Goal: Use online tool/utility: Utilize a website feature to perform a specific function

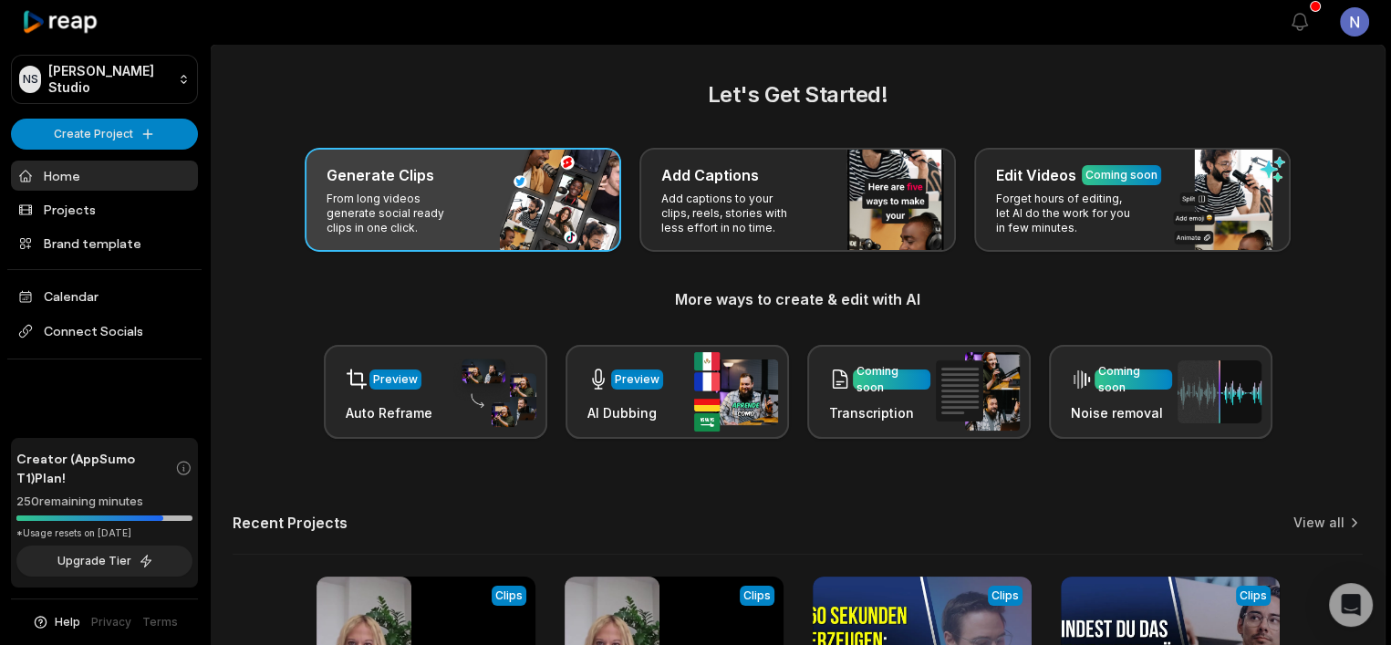
click at [523, 200] on div "Generate Clips From long videos generate social ready clips in one click." at bounding box center [463, 200] width 317 height 104
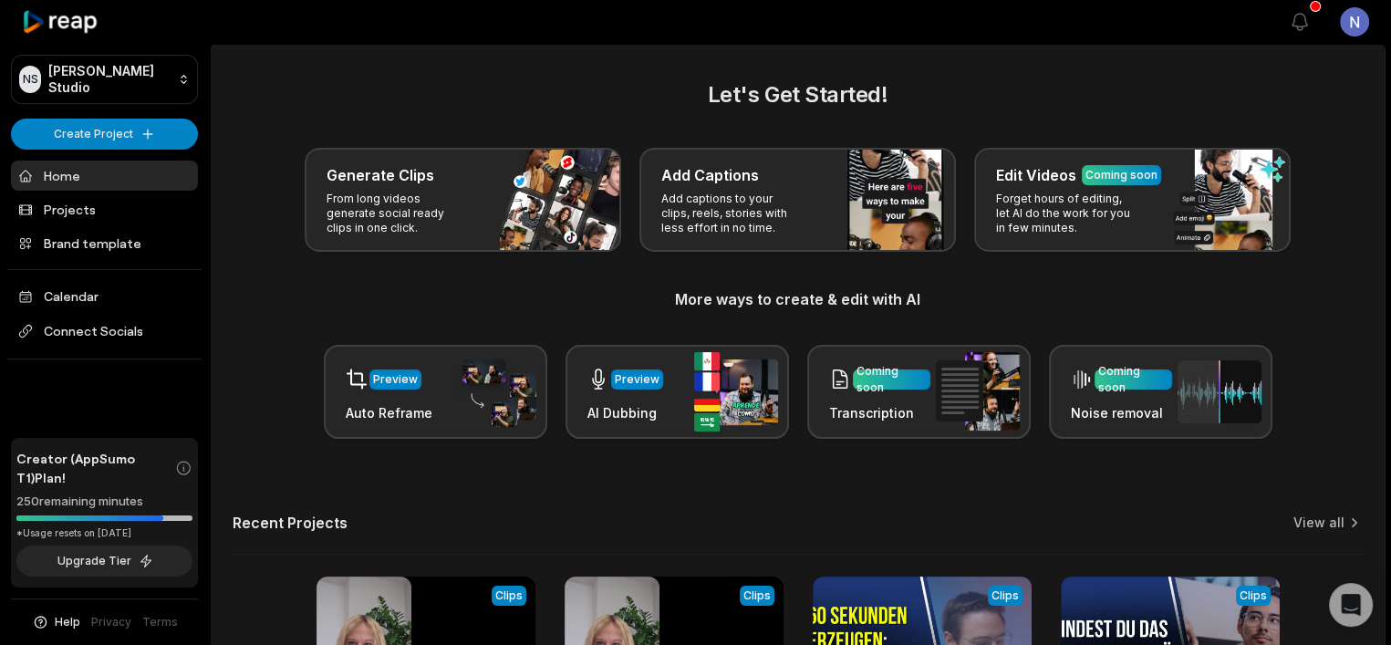
click at [399, 211] on div "Let's Get Started! Generate Clips From long videos generate social ready clips …" at bounding box center [798, 446] width 1174 height 737
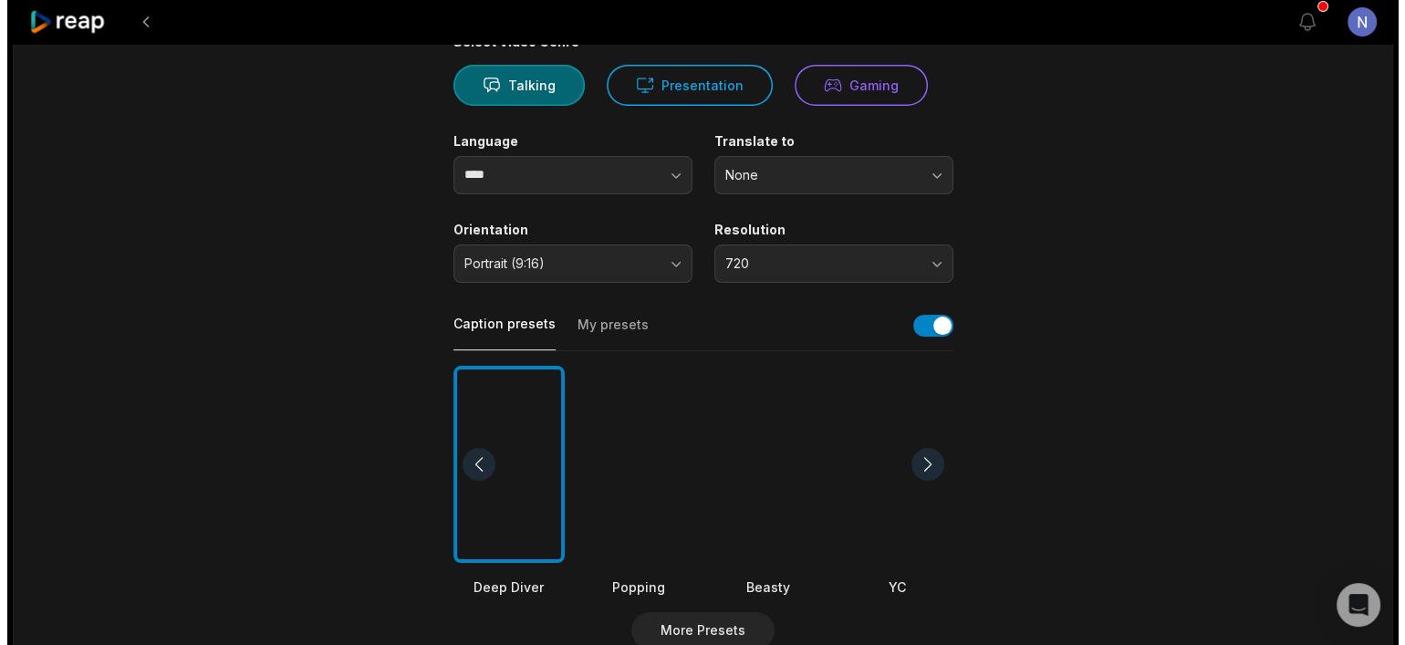
scroll to position [182, 0]
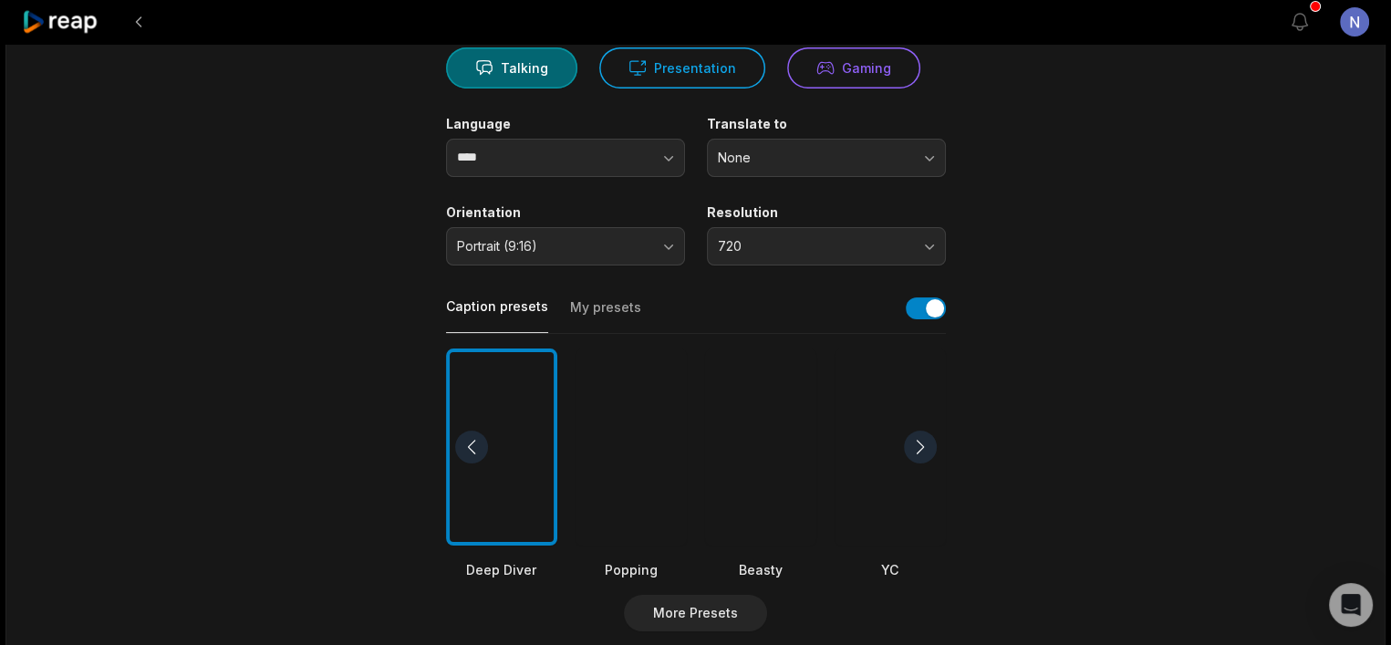
click at [618, 310] on button "My presets" at bounding box center [605, 315] width 71 height 35
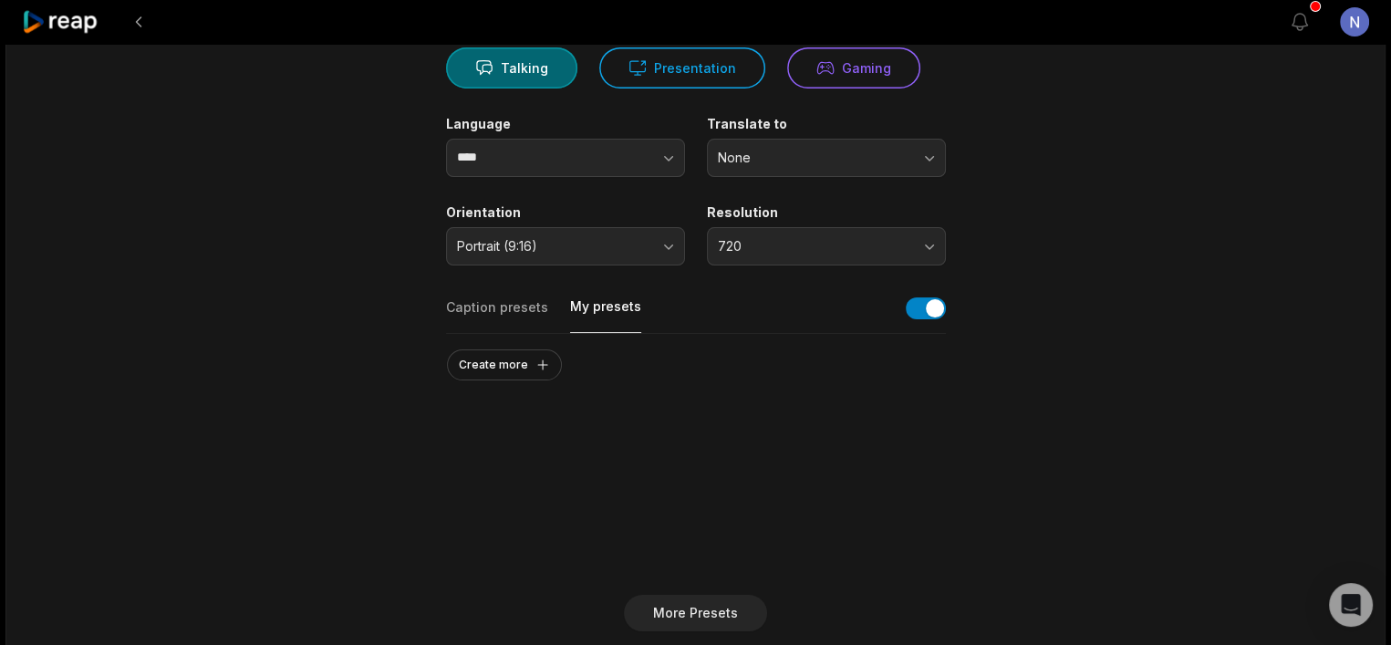
click at [503, 315] on button "Caption presets" at bounding box center [497, 315] width 102 height 35
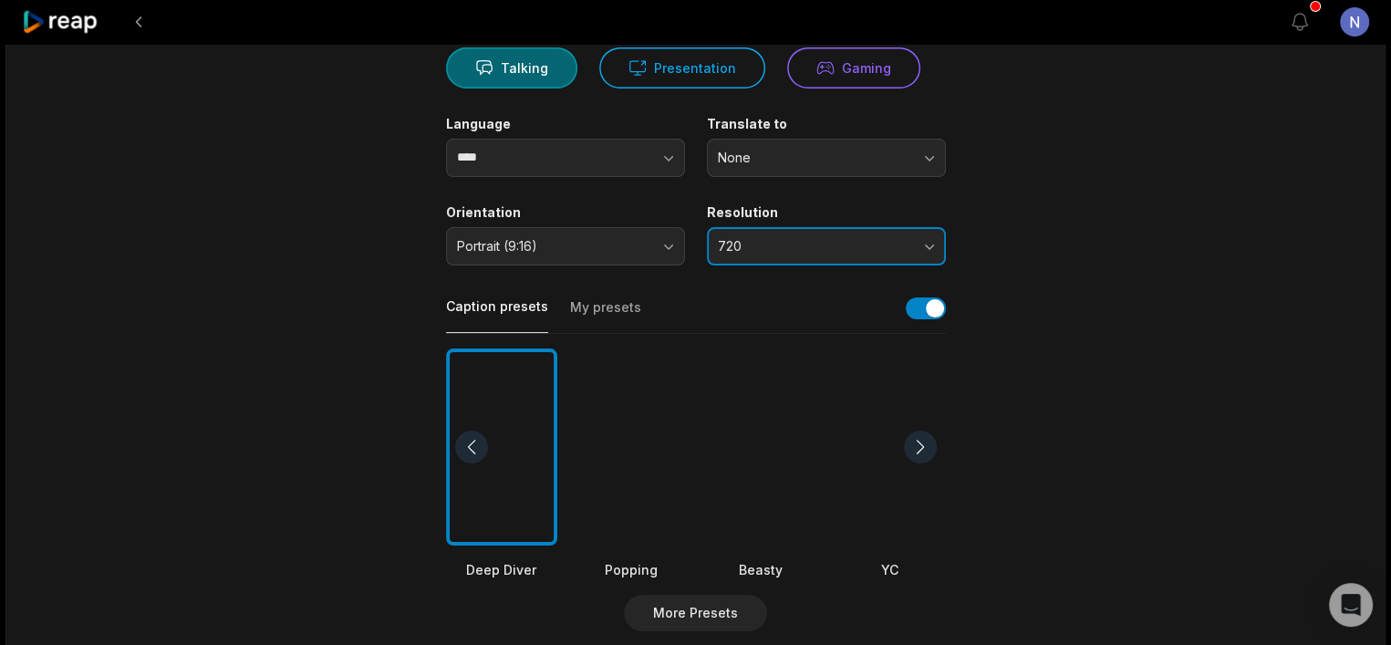
click at [790, 248] on span "720" at bounding box center [814, 246] width 192 height 16
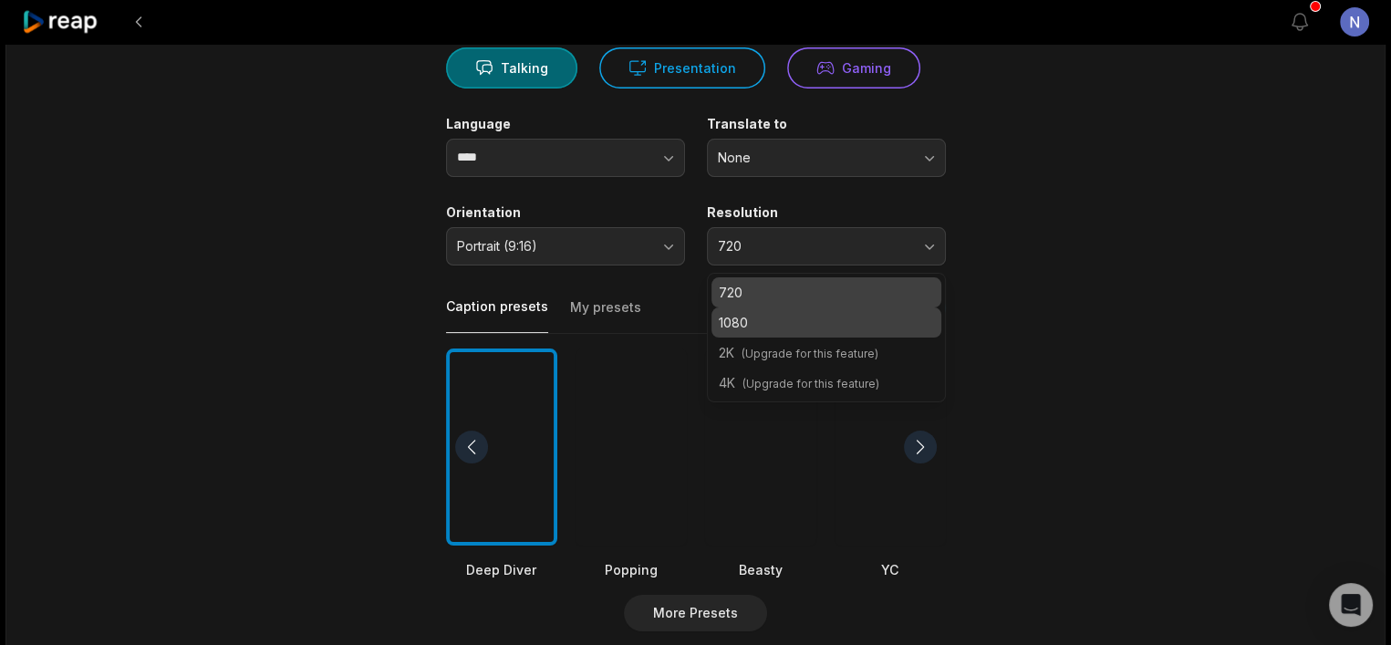
click at [797, 328] on p "1080" at bounding box center [826, 322] width 215 height 19
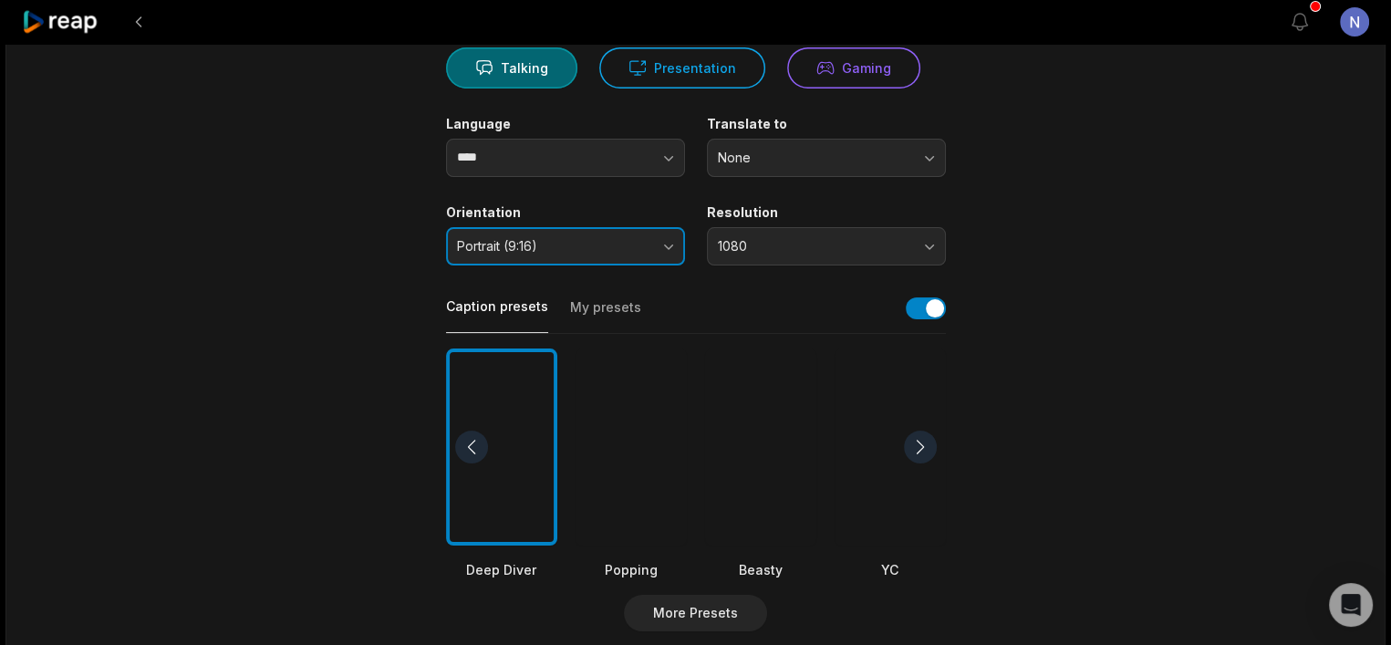
click at [608, 258] on button "Portrait (9:16)" at bounding box center [565, 246] width 239 height 38
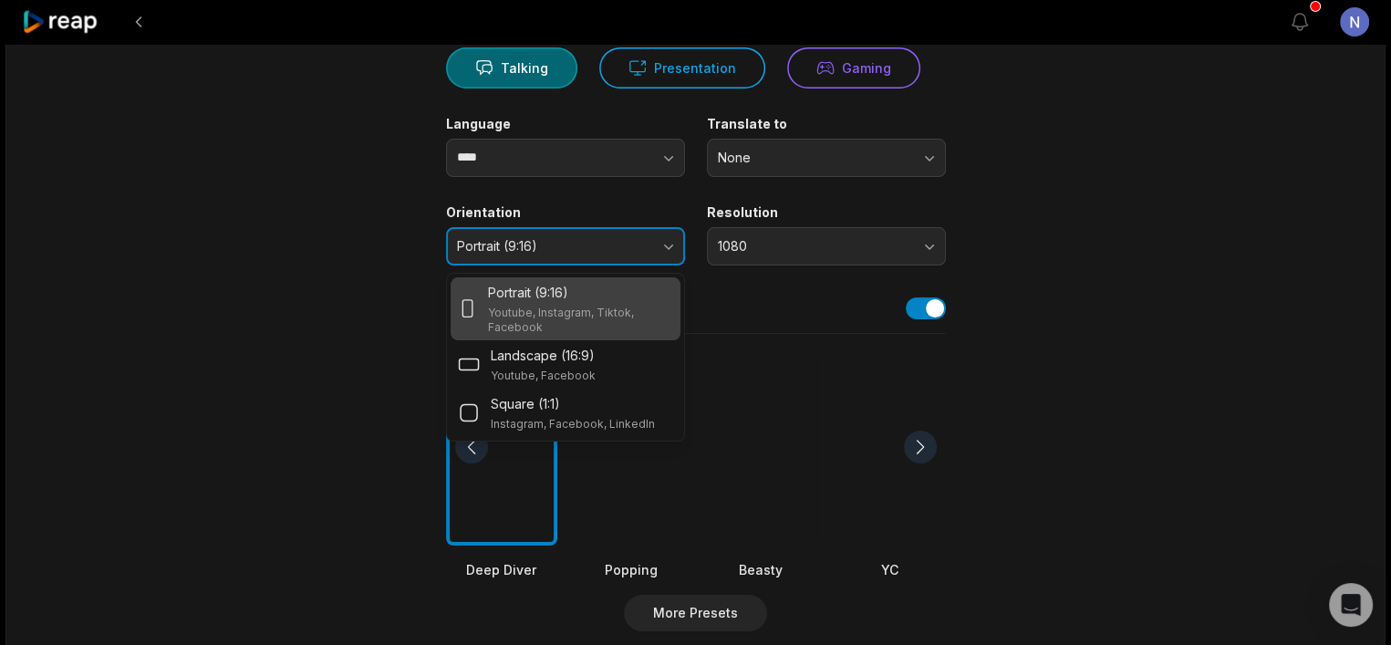
click at [608, 258] on button "Portrait (9:16)" at bounding box center [565, 246] width 239 height 38
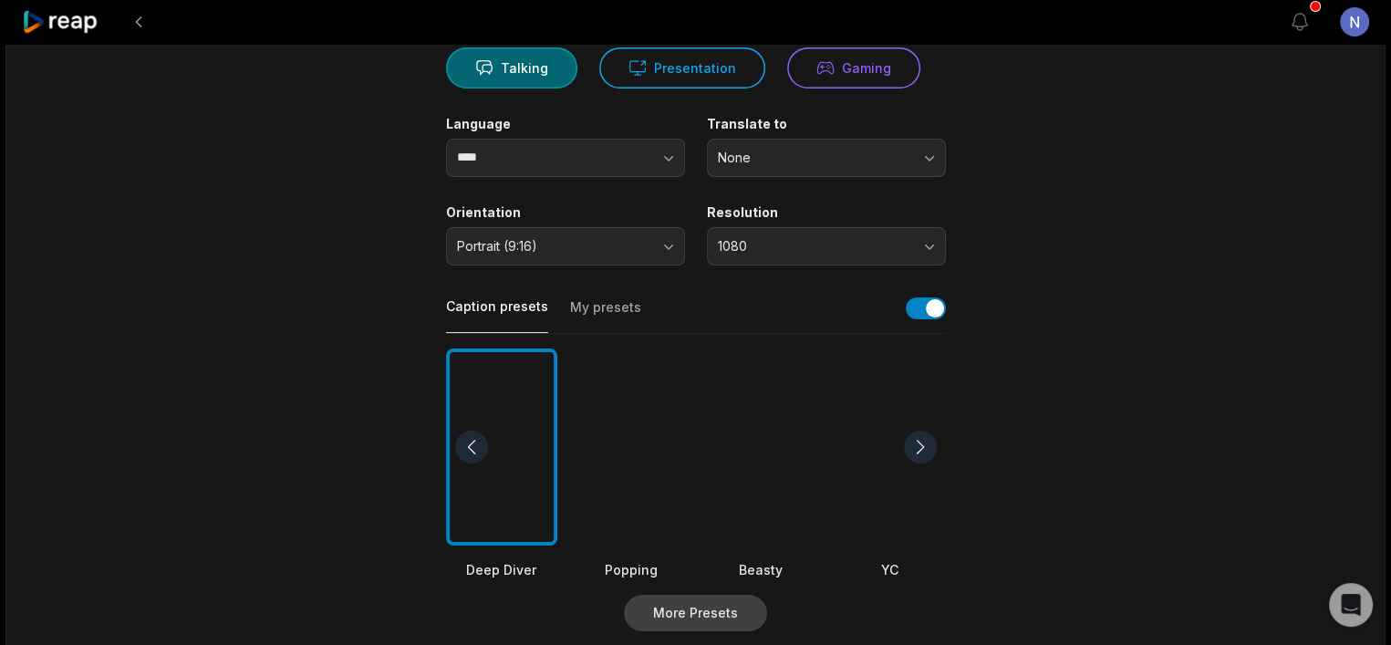
click at [693, 608] on button "More Presets" at bounding box center [695, 613] width 143 height 36
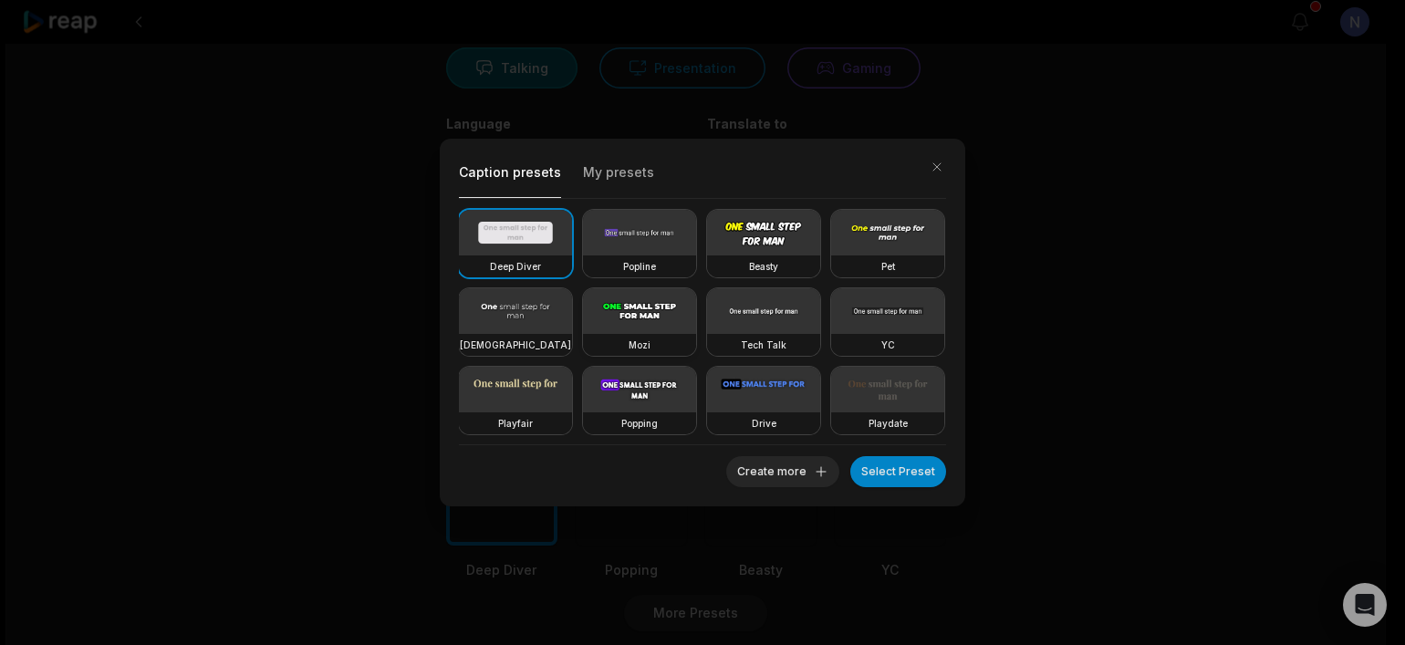
click at [696, 317] on video at bounding box center [639, 311] width 113 height 46
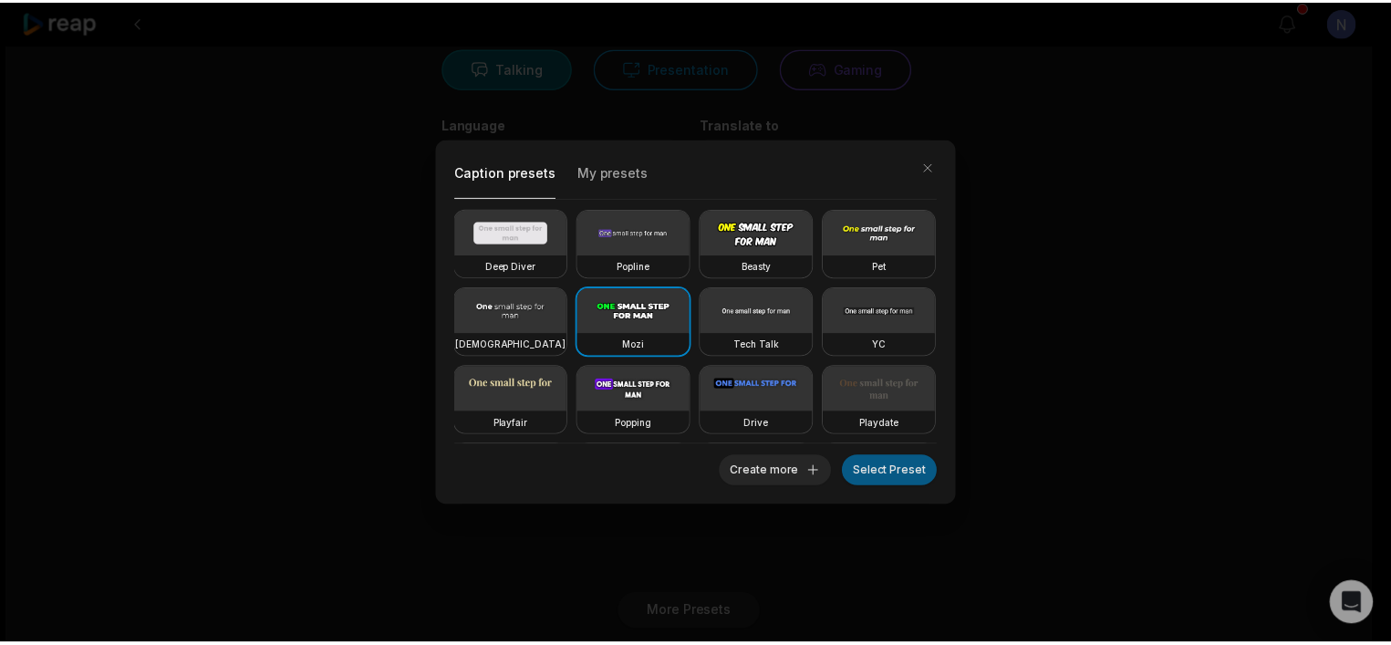
scroll to position [91, 0]
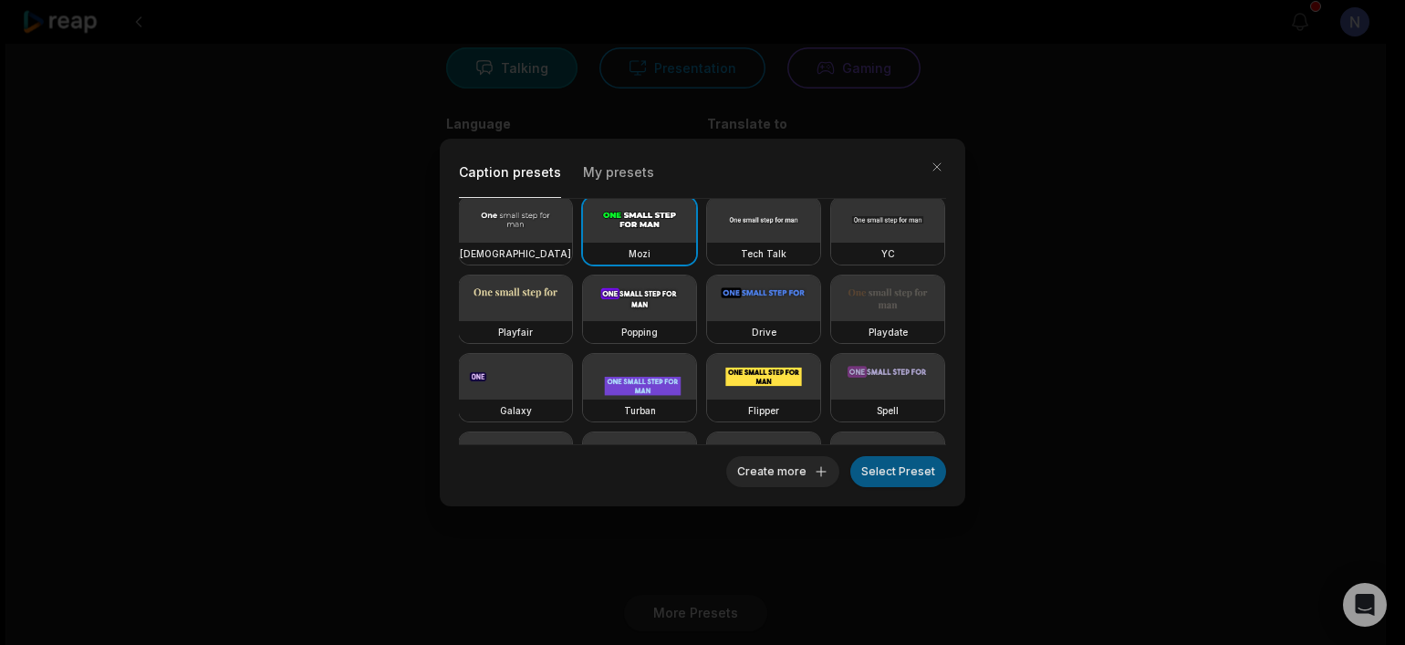
click at [901, 479] on button "Select Preset" at bounding box center [898, 471] width 96 height 31
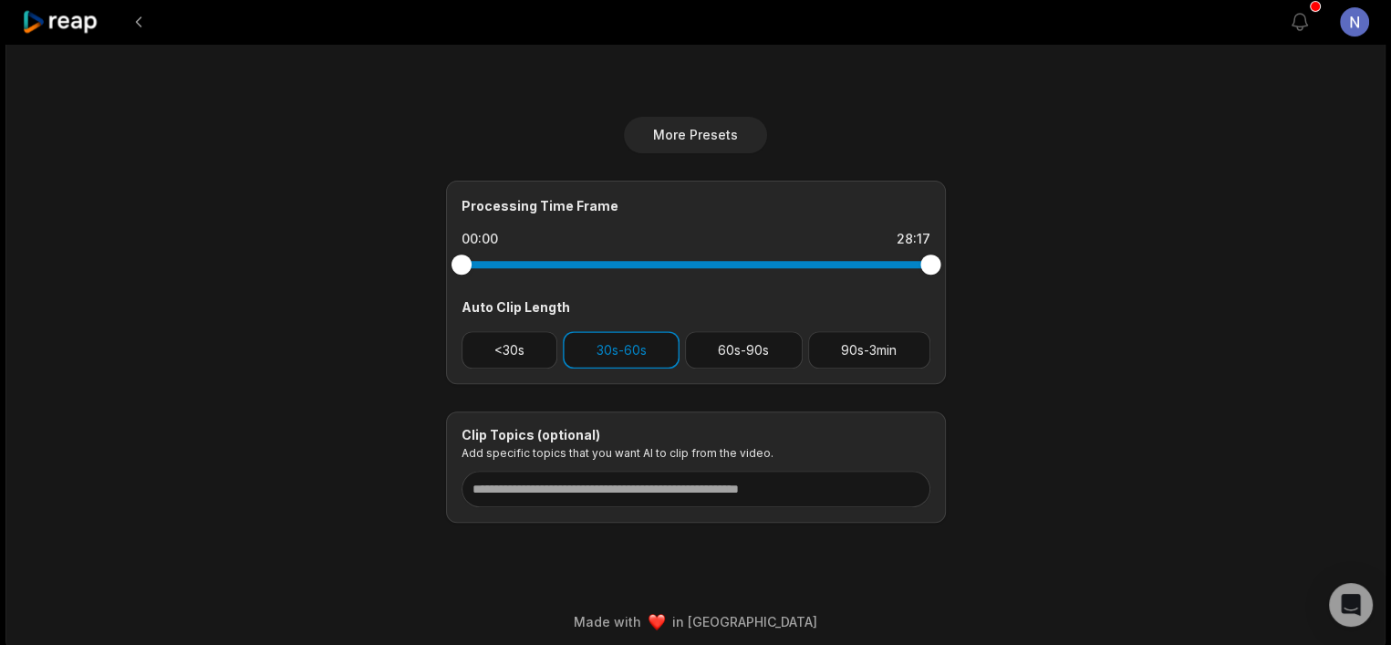
scroll to position [668, 0]
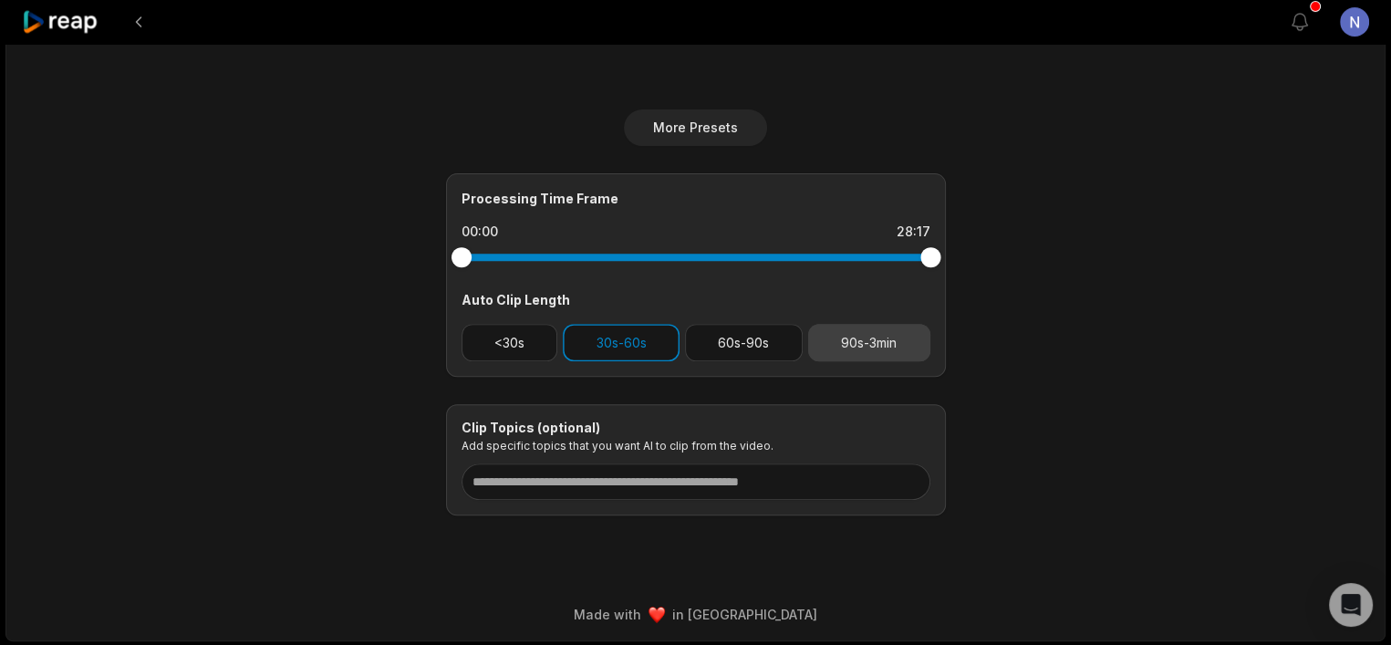
click at [895, 324] on button "90s-3min" at bounding box center [869, 342] width 122 height 37
click at [601, 352] on button "30s-60s" at bounding box center [621, 342] width 117 height 37
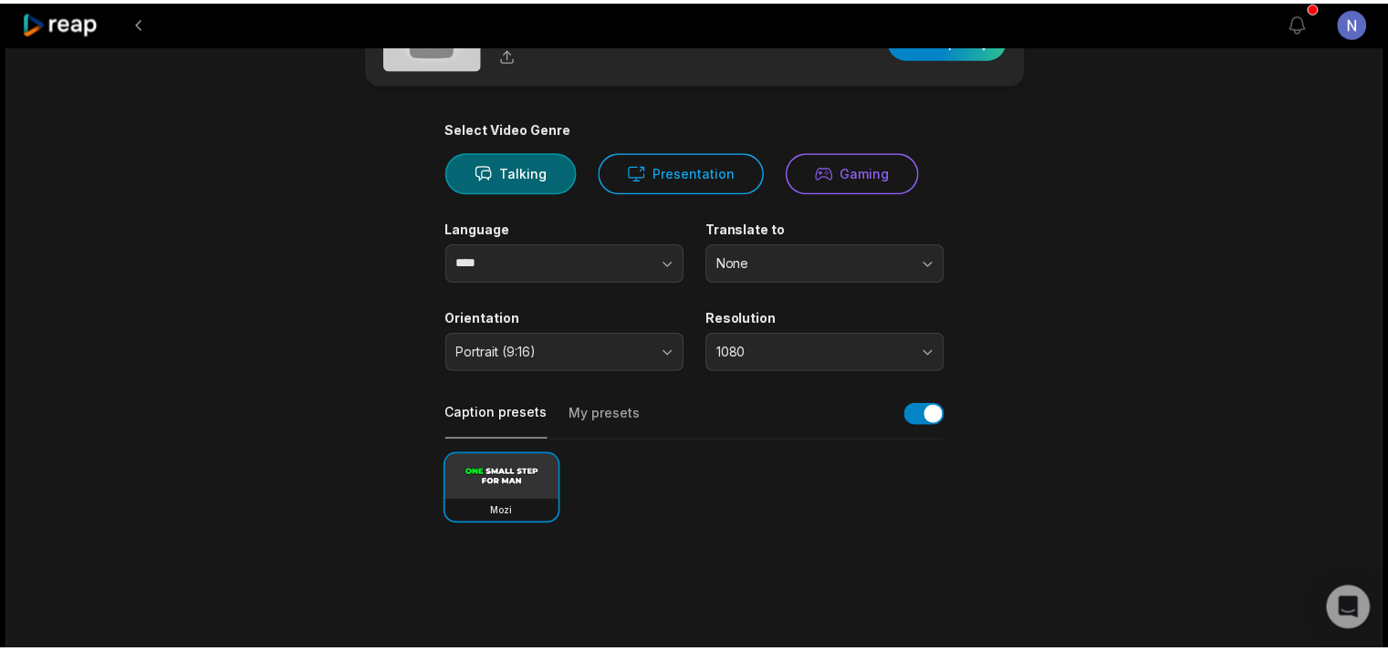
scroll to position [0, 0]
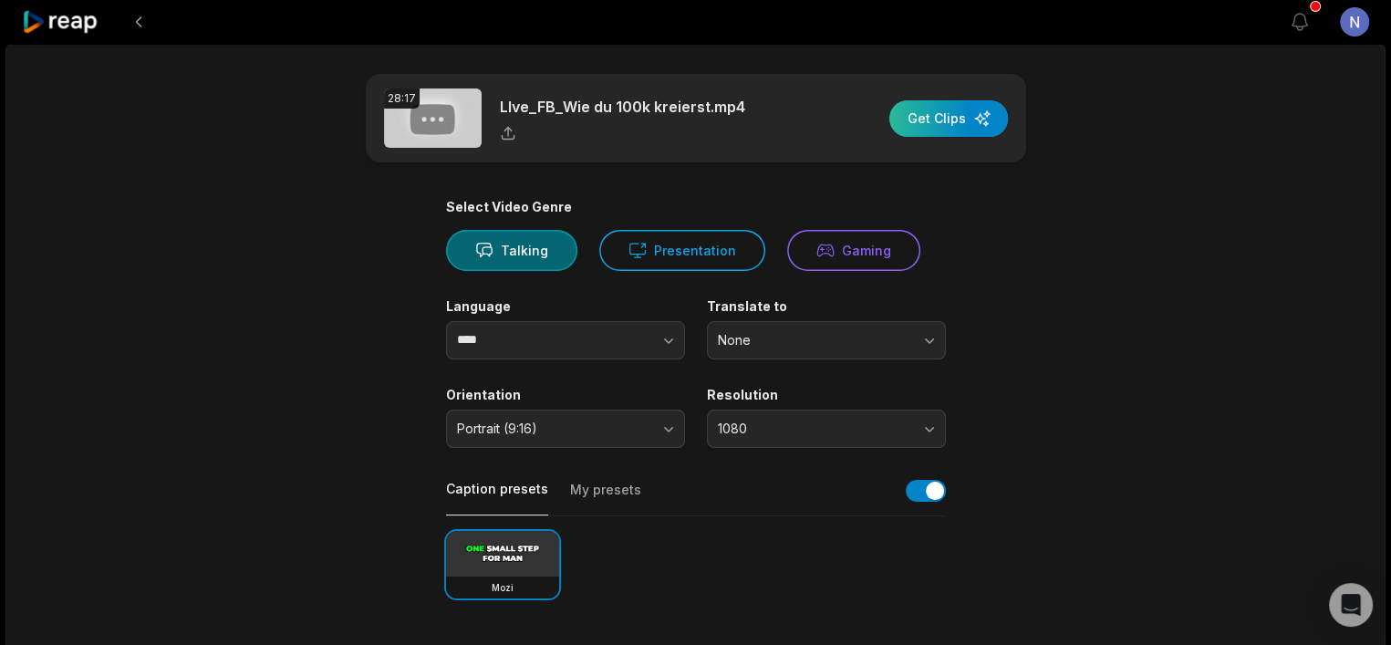
click at [969, 107] on div "button" at bounding box center [949, 118] width 119 height 36
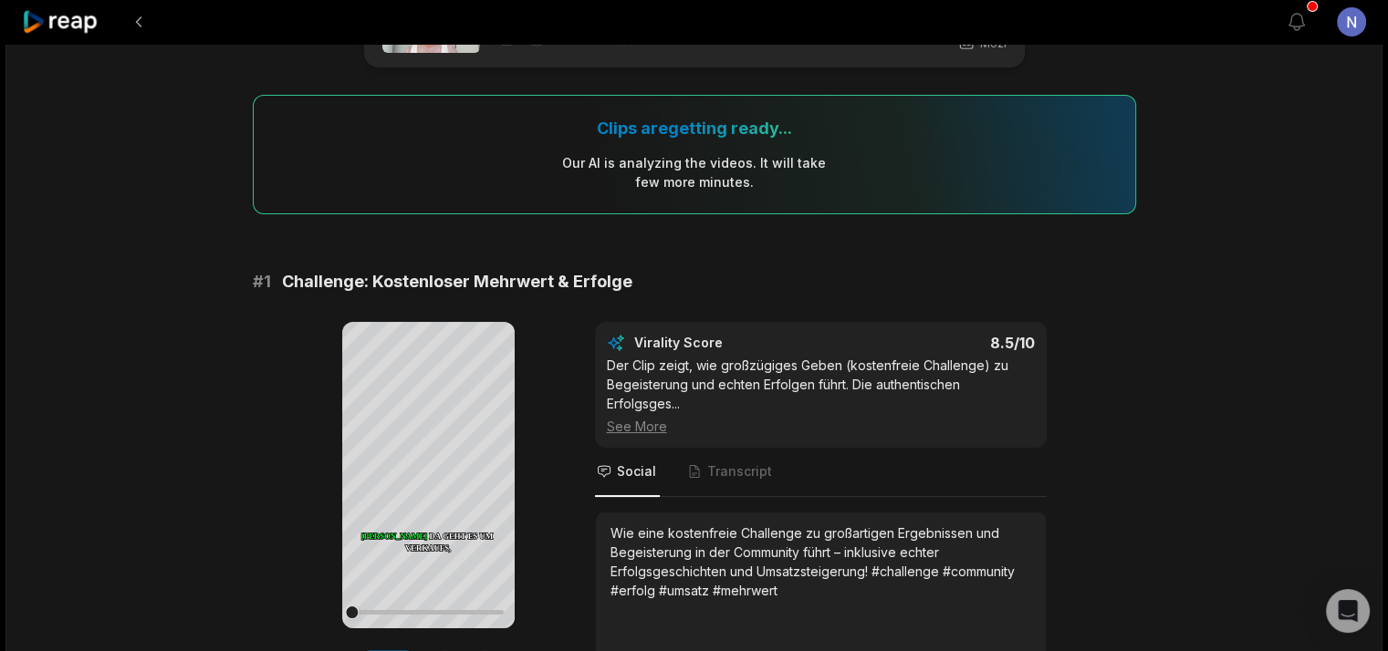
scroll to position [182, 0]
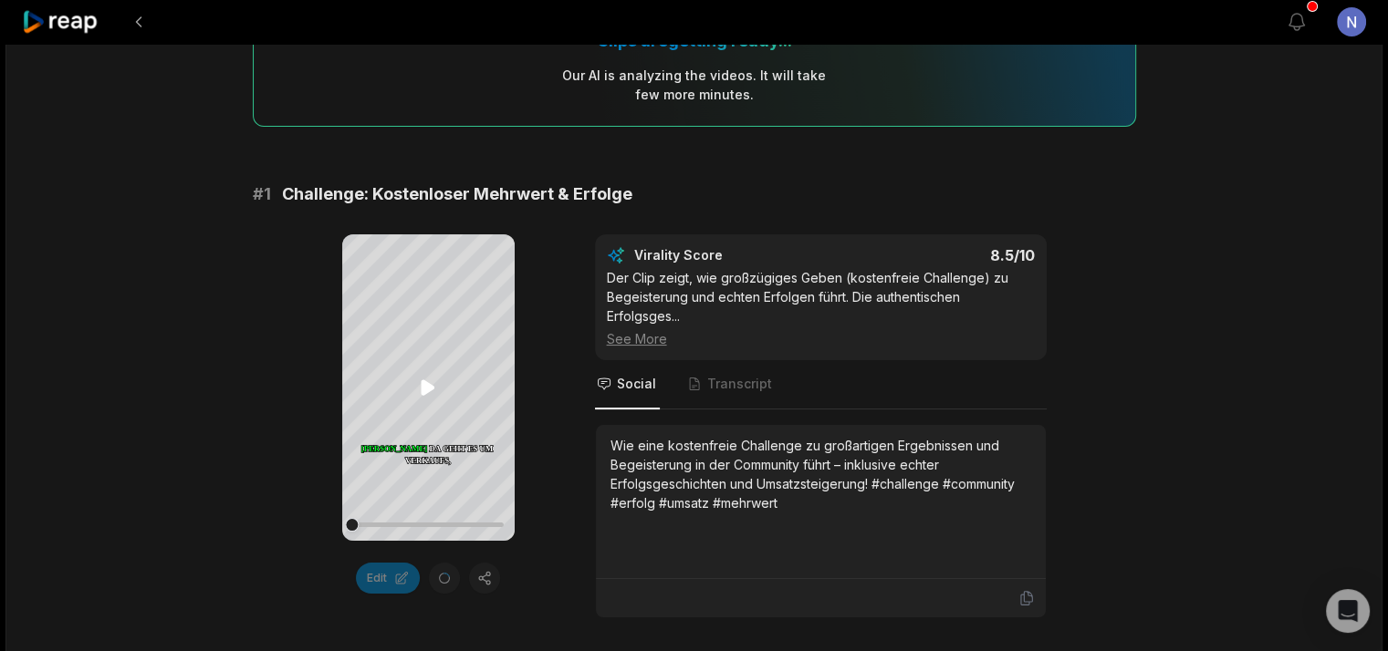
click at [422, 382] on icon at bounding box center [428, 388] width 14 height 16
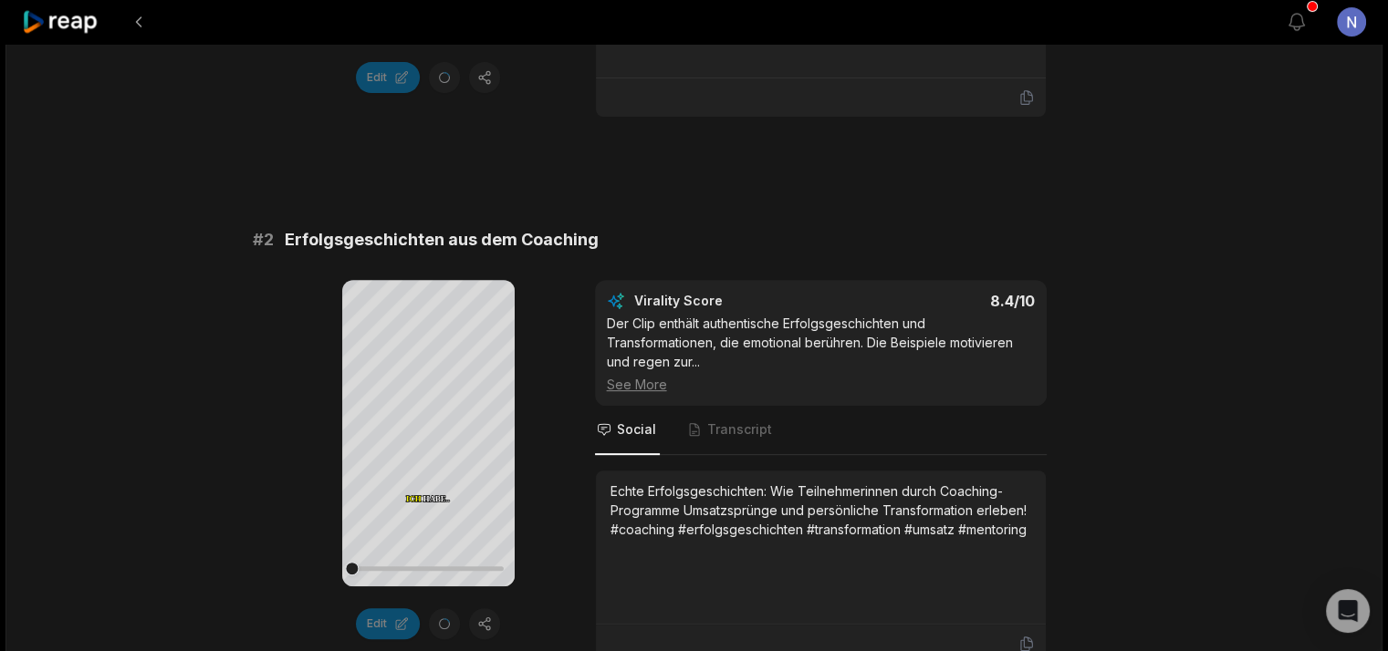
scroll to position [821, 0]
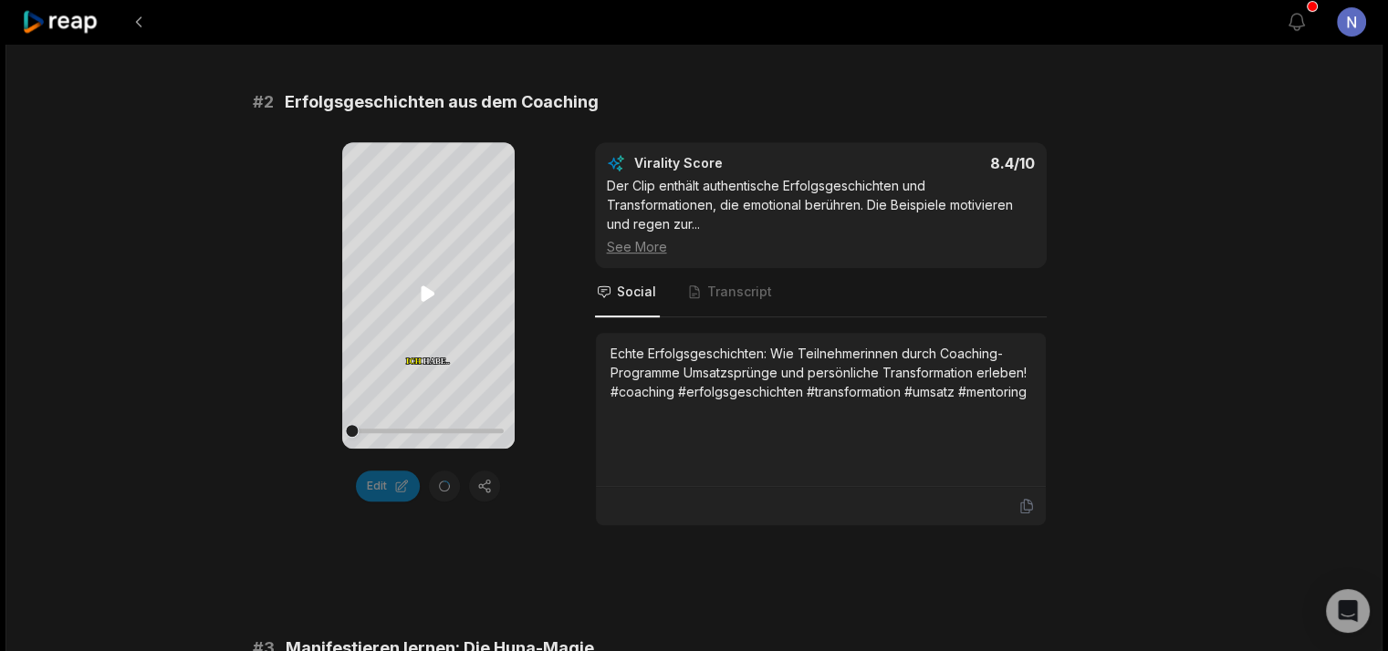
click at [437, 297] on icon at bounding box center [428, 294] width 22 height 22
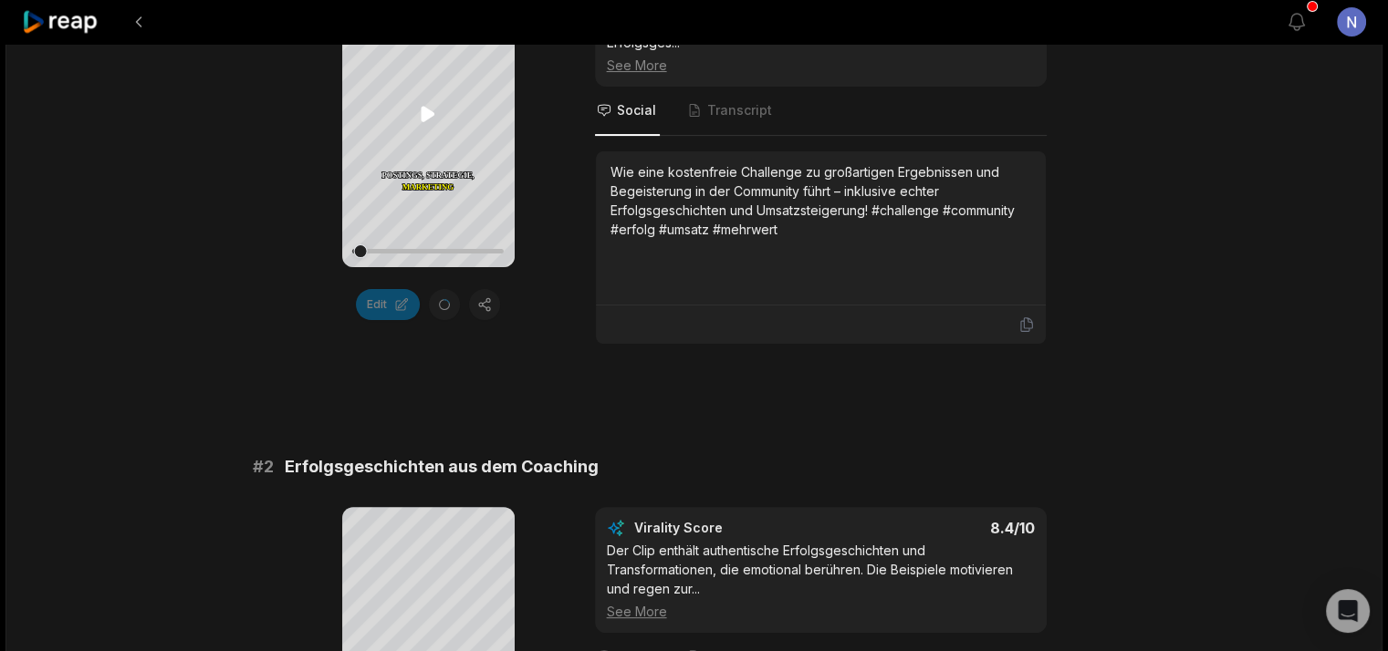
click at [427, 110] on icon at bounding box center [428, 114] width 14 height 16
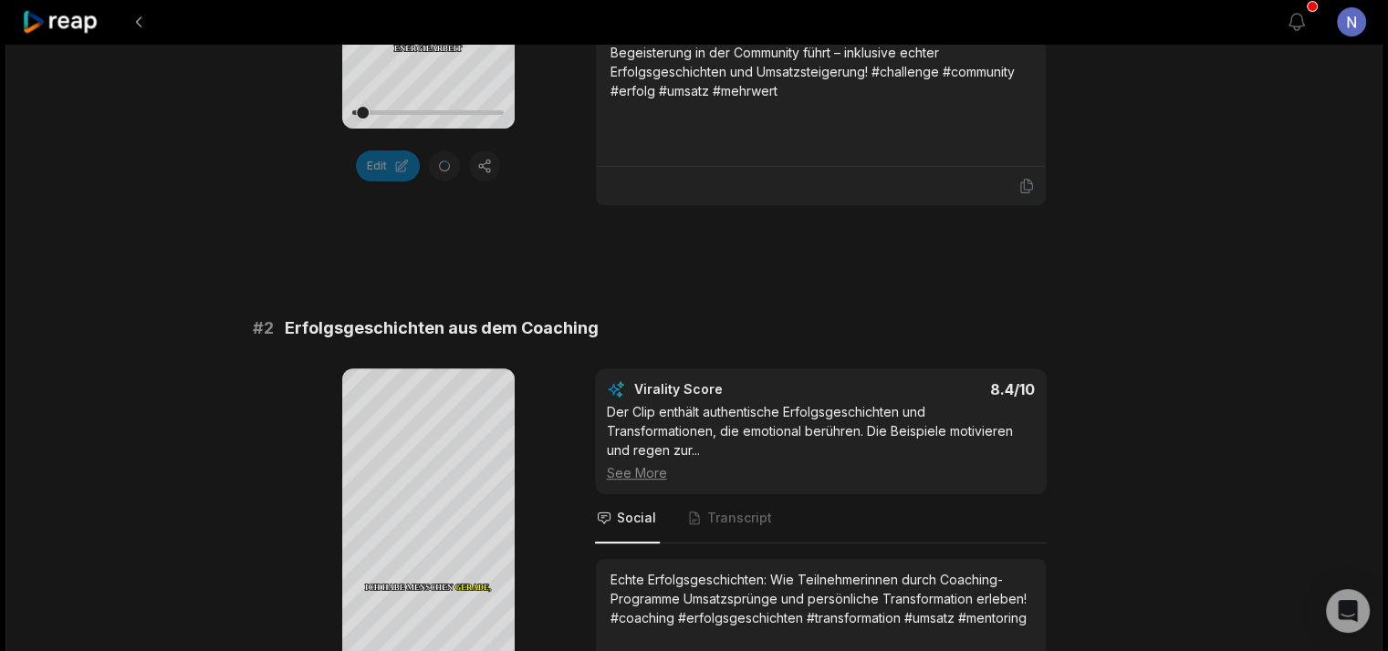
scroll to position [730, 0]
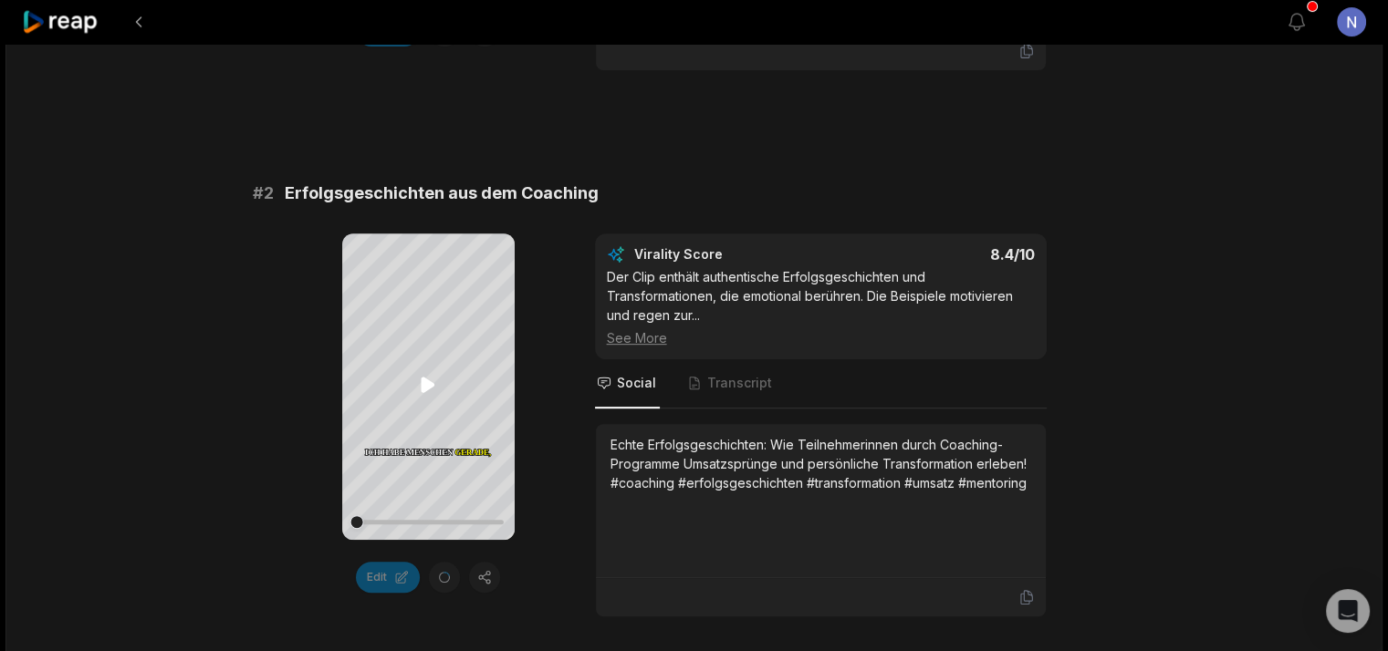
click at [432, 380] on icon at bounding box center [428, 385] width 22 height 22
drag, startPoint x: 428, startPoint y: 391, endPoint x: 625, endPoint y: 437, distance: 202.5
click at [428, 390] on icon at bounding box center [428, 385] width 22 height 22
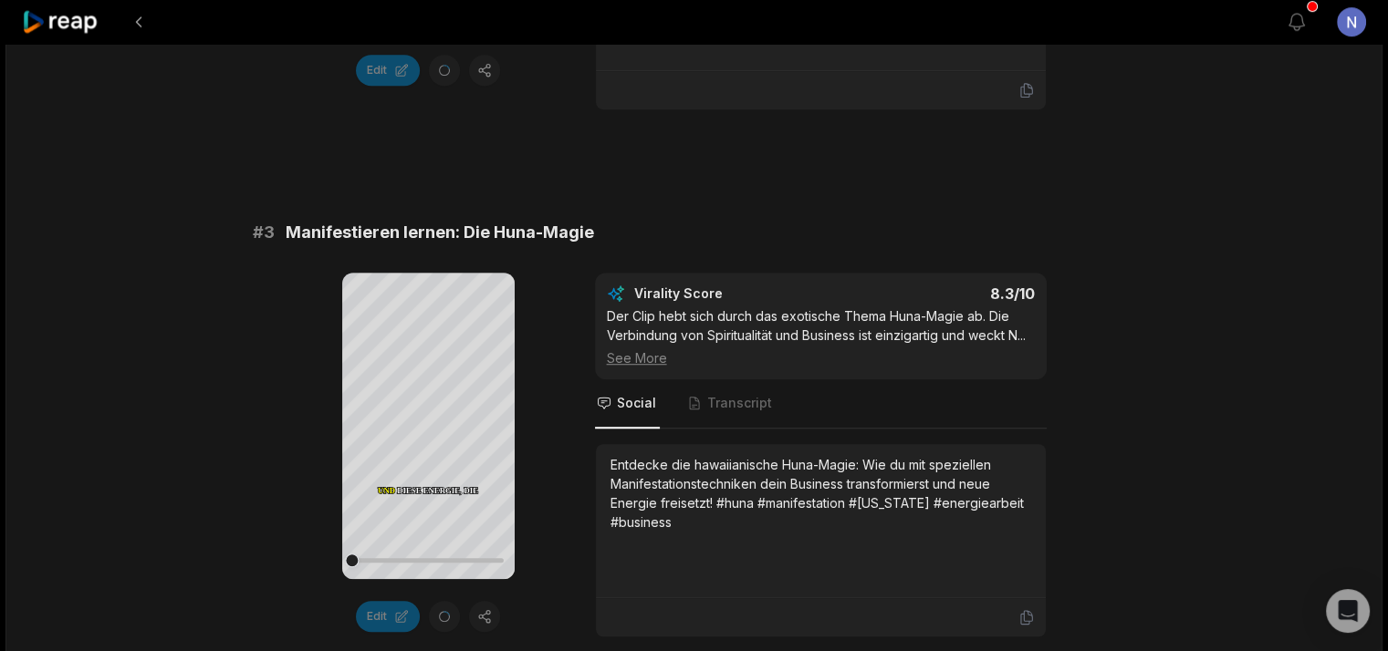
scroll to position [1460, 0]
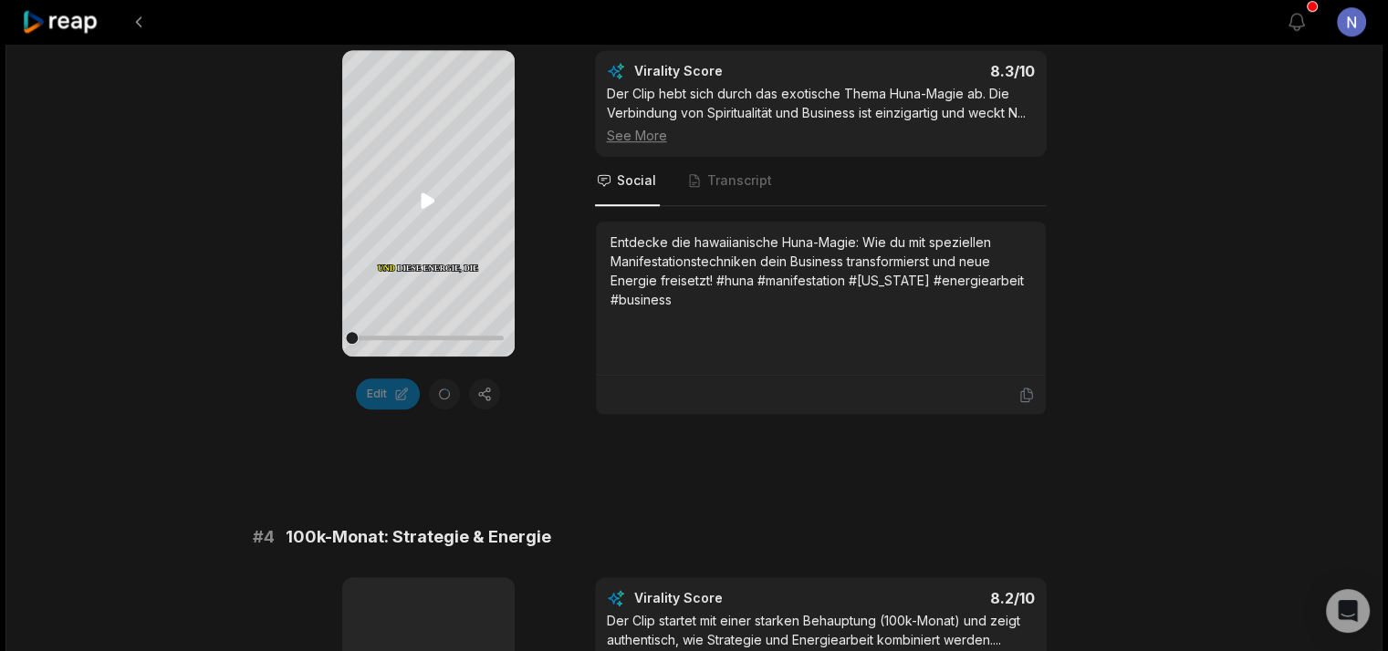
click at [434, 204] on icon at bounding box center [428, 201] width 22 height 22
click at [425, 205] on icon at bounding box center [428, 200] width 7 height 12
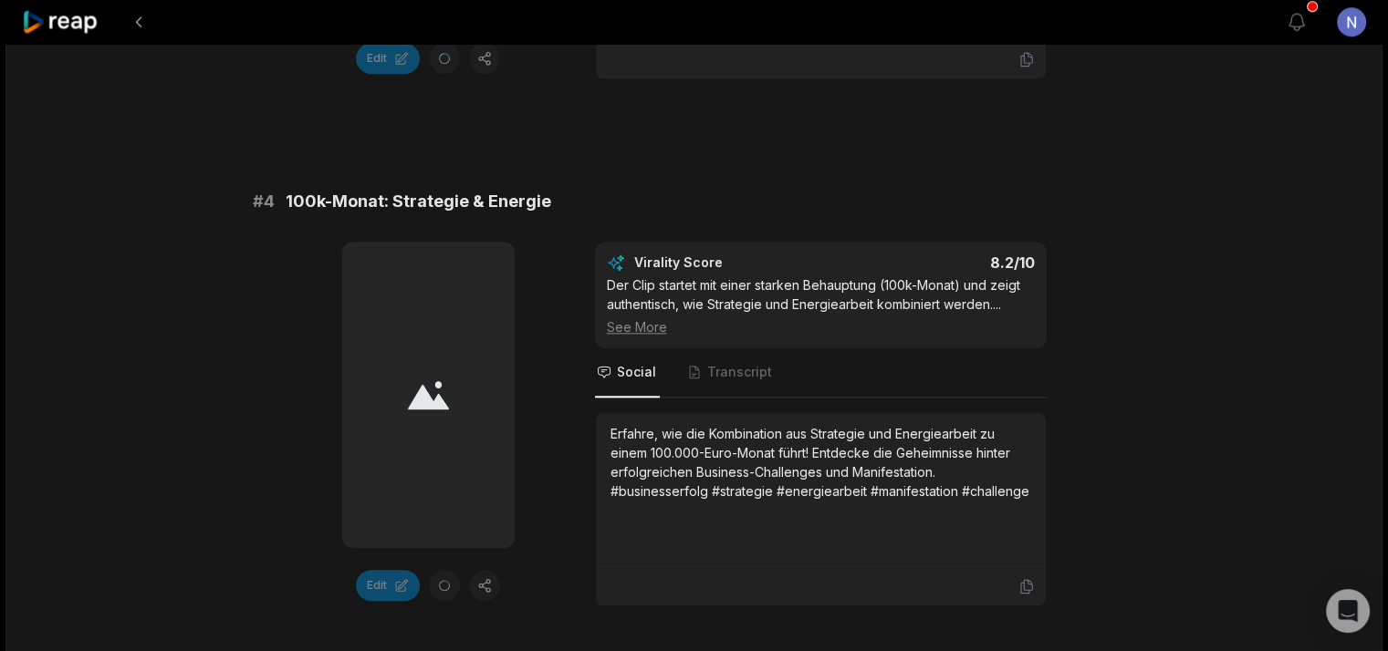
scroll to position [1825, 0]
